Goal: Contribute content

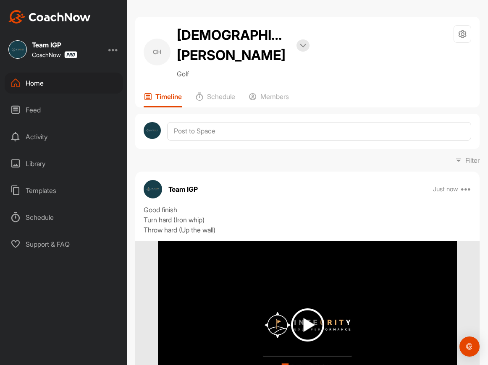
click at [55, 19] on img at bounding box center [49, 16] width 82 height 13
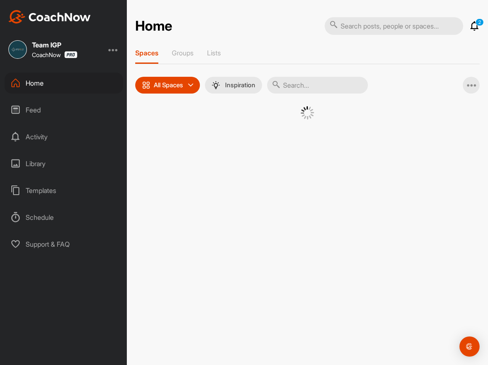
click at [303, 85] on input "text" at bounding box center [317, 85] width 101 height 17
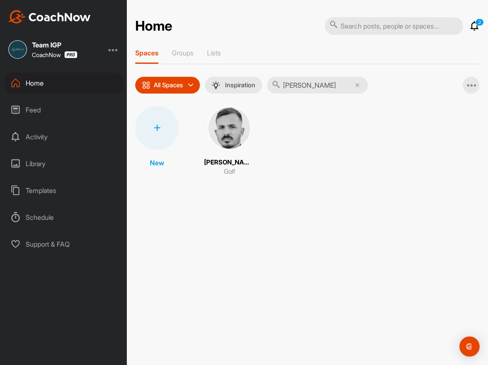
type input "[PERSON_NAME]"
click at [228, 131] on img at bounding box center [229, 128] width 44 height 44
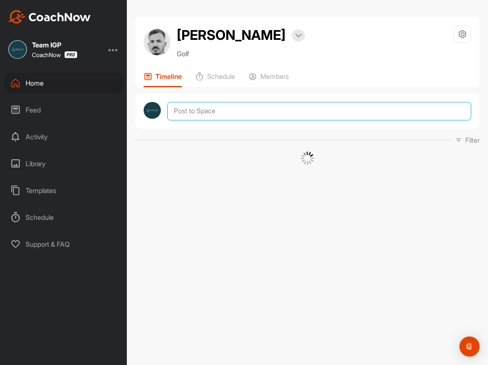
click at [239, 118] on textarea at bounding box center [319, 111] width 304 height 18
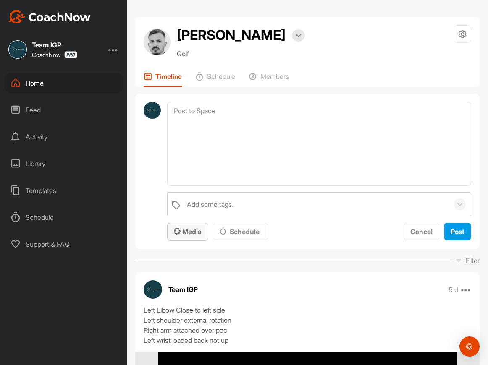
click at [193, 235] on span "Media" at bounding box center [188, 231] width 28 height 8
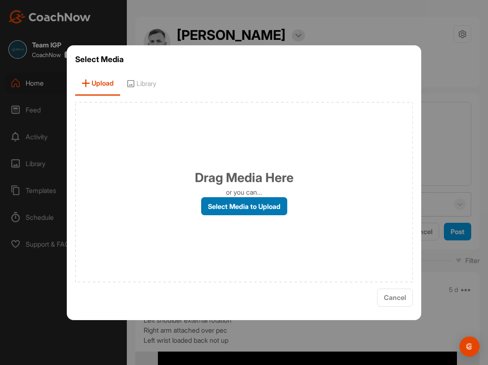
click at [220, 205] on label "Select Media to Upload" at bounding box center [244, 206] width 86 height 18
click at [0, 0] on input "Select Media to Upload" at bounding box center [0, 0] width 0 height 0
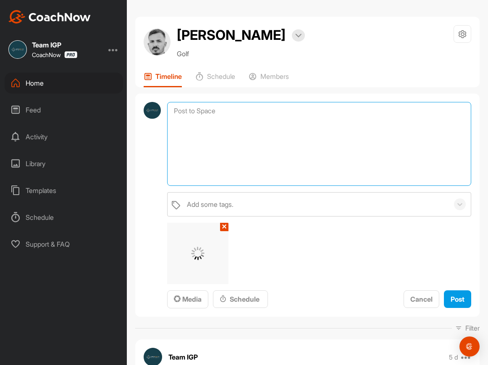
click at [272, 128] on textarea at bounding box center [319, 144] width 304 height 84
type textarea "Trail wrist in extension Throw the club to the target Roll release up the wall"
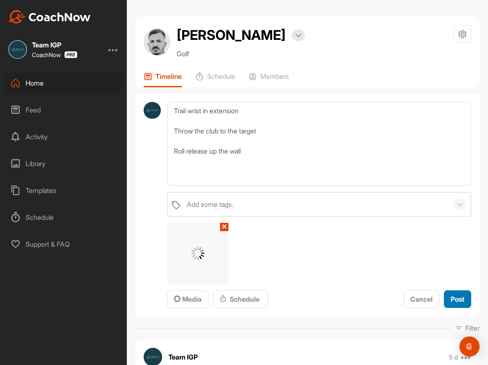
click at [450, 301] on span "Post" at bounding box center [457, 299] width 14 height 8
